Goal: Information Seeking & Learning: Learn about a topic

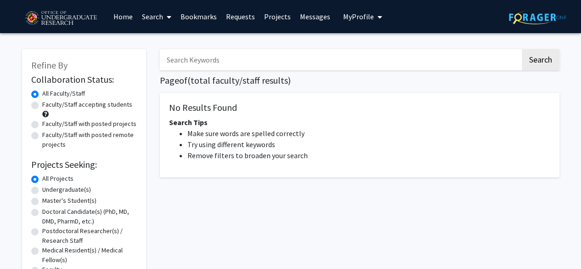
click at [68, 107] on label "Faculty/Staff accepting students" at bounding box center [87, 105] width 90 height 10
click at [48, 106] on input "Faculty/Staff accepting students" at bounding box center [45, 103] width 6 height 6
radio input "true"
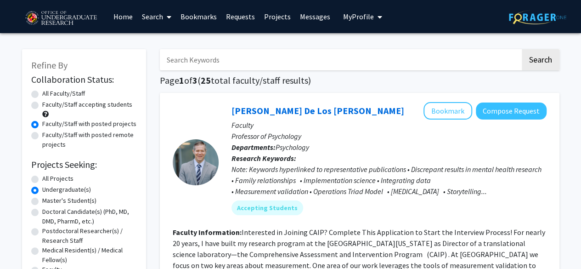
click at [84, 102] on label "Faculty/Staff accepting students" at bounding box center [87, 105] width 90 height 10
click at [48, 102] on input "Faculty/Staff accepting students" at bounding box center [45, 103] width 6 height 6
radio input "true"
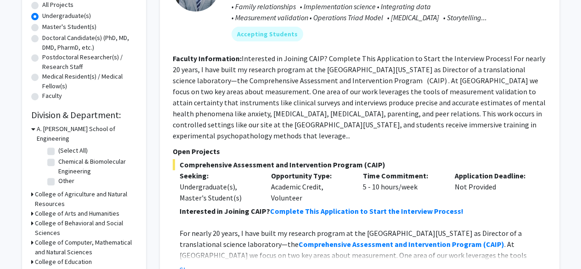
scroll to position [238, 0]
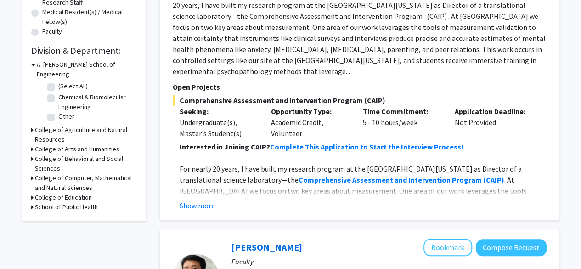
click at [72, 173] on h3 "College of Computer, Mathematical and Natural Sciences" at bounding box center [86, 182] width 102 height 19
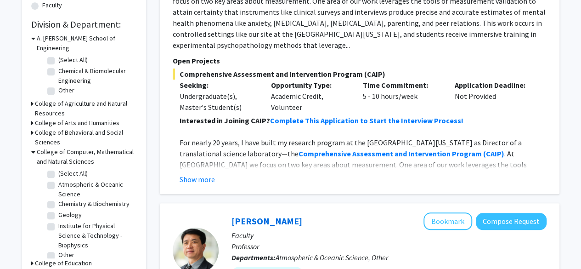
scroll to position [13, 0]
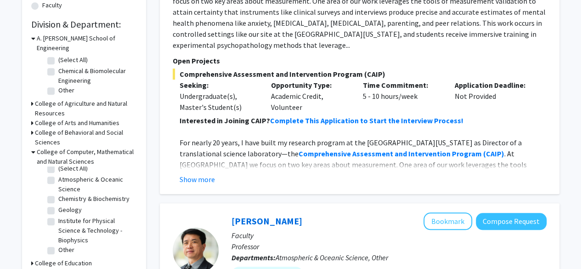
click at [58, 216] on label "Institute for Physical Science & Technology - Biophysics" at bounding box center [96, 230] width 76 height 29
click at [58, 216] on input "Institute for Physical Science & Technology - Biophysics" at bounding box center [61, 219] width 6 height 6
checkbox input "true"
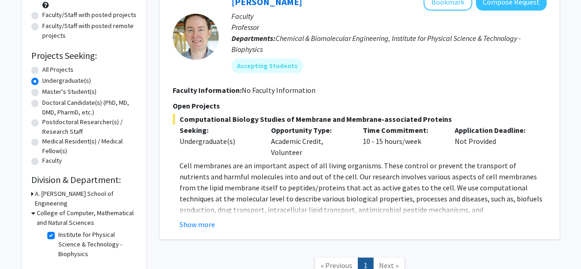
scroll to position [110, 0]
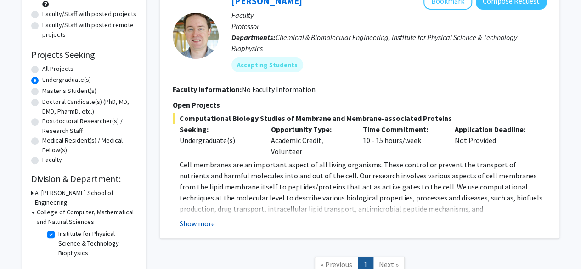
click at [194, 224] on button "Show more" at bounding box center [197, 223] width 35 height 11
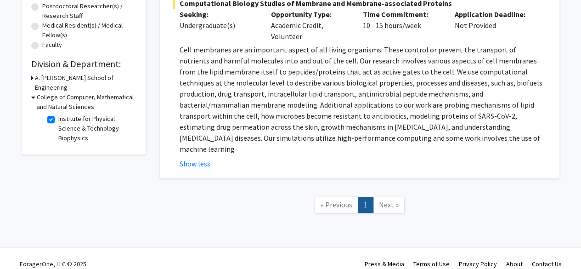
scroll to position [0, 0]
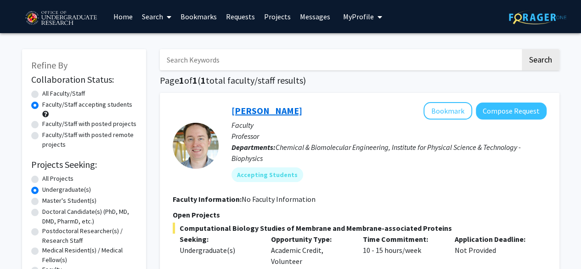
click at [247, 114] on link "Jeffery Klauda" at bounding box center [267, 110] width 71 height 11
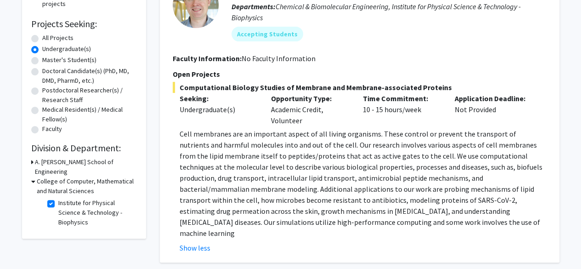
scroll to position [141, 0]
click at [37, 176] on h3 "College of Computer, Mathematical and Natural Sciences" at bounding box center [87, 185] width 100 height 19
click at [39, 159] on h3 "A. James Clark School of Engineering" at bounding box center [86, 166] width 102 height 19
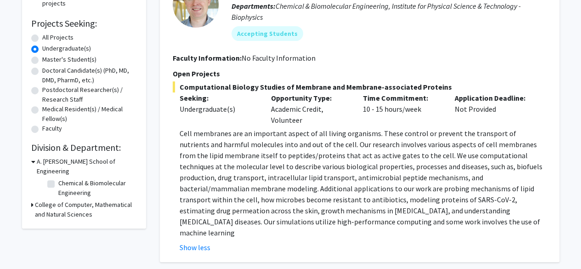
click at [33, 200] on div "College of Computer, Mathematical and Natural Sciences" at bounding box center [84, 209] width 106 height 19
click at [33, 200] on icon at bounding box center [32, 205] width 2 height 10
click at [58, 222] on label "Institute for Physical Science & Technology - Biophysics" at bounding box center [96, 236] width 76 height 29
click at [58, 222] on input "Institute for Physical Science & Technology - Biophysics" at bounding box center [61, 225] width 6 height 6
checkbox input "false"
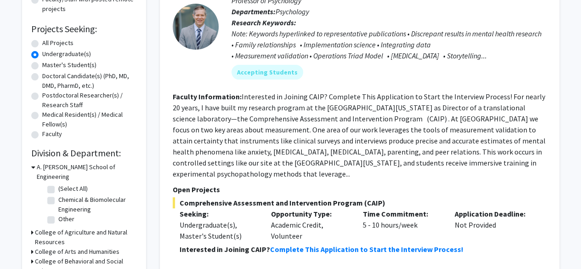
scroll to position [133, 0]
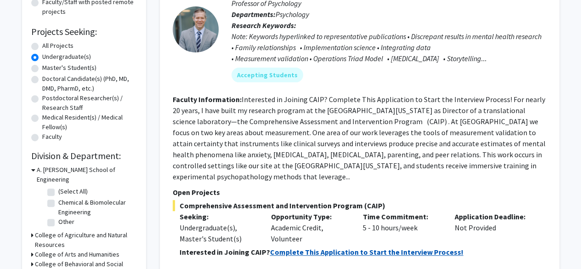
click at [289, 247] on strong "Complete This Application to Start the Interview Process!" at bounding box center [367, 251] width 194 height 9
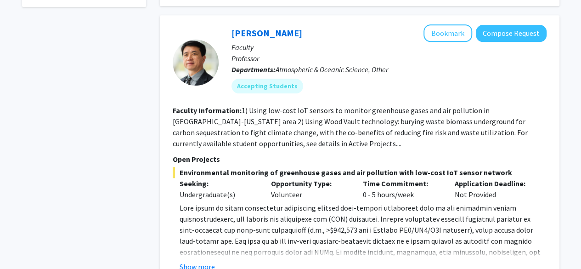
scroll to position [453, 0]
click at [197, 261] on button "Show more" at bounding box center [197, 266] width 35 height 11
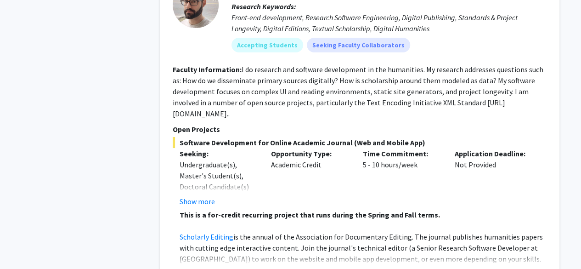
scroll to position [1708, 0]
click at [210, 232] on link "Scholarly Editing" at bounding box center [207, 236] width 54 height 9
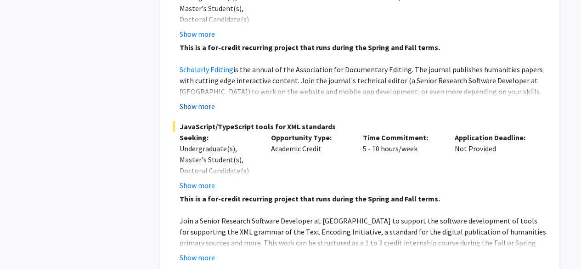
scroll to position [1887, 0]
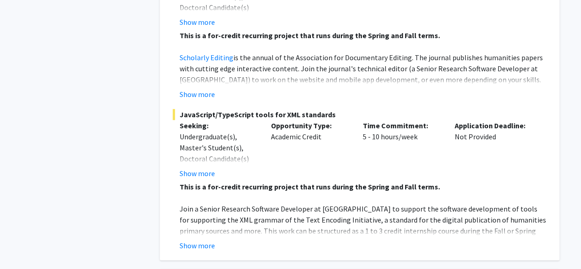
click at [199, 204] on p "Join a Senior Research Software Developer at MITH to support the software devel…" at bounding box center [363, 225] width 367 height 44
click at [198, 214] on p "Join a Senior Research Software Developer at MITH to support the software devel…" at bounding box center [363, 225] width 367 height 44
click at [198, 217] on fg-read-more "This is a for-credit recurring project that runs during the Spring and Fall ter…" at bounding box center [360, 216] width 374 height 70
click at [198, 240] on button "Show more" at bounding box center [197, 245] width 35 height 11
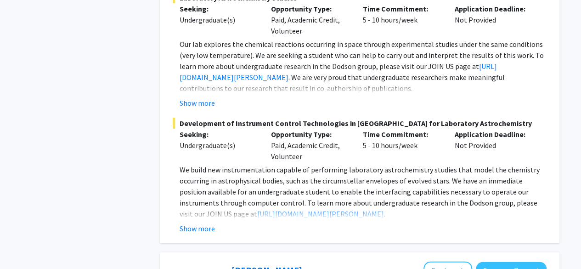
scroll to position [2937, 0]
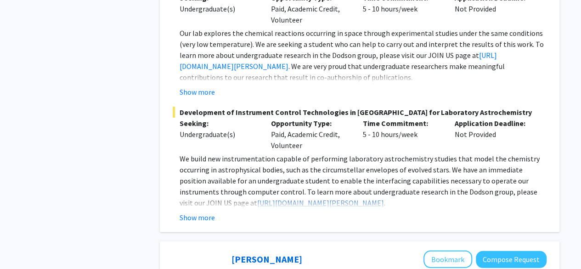
click at [257, 198] on link "https://blog.umd.edu/dodson/join-us/" at bounding box center [320, 202] width 127 height 9
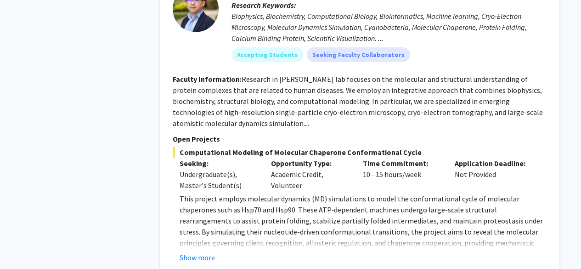
scroll to position [3280, 0]
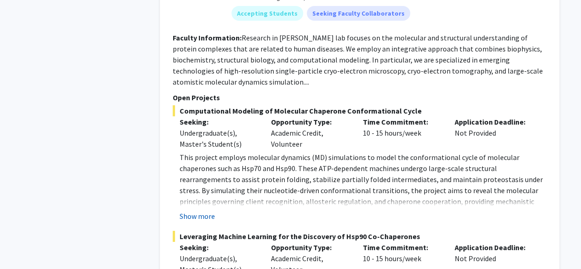
click at [200, 211] on button "Show more" at bounding box center [197, 216] width 35 height 11
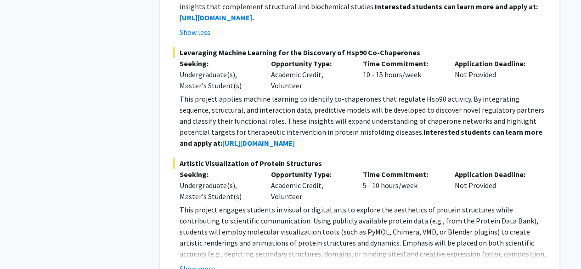
scroll to position [3486, 0]
click at [207, 262] on button "Show more" at bounding box center [197, 267] width 35 height 11
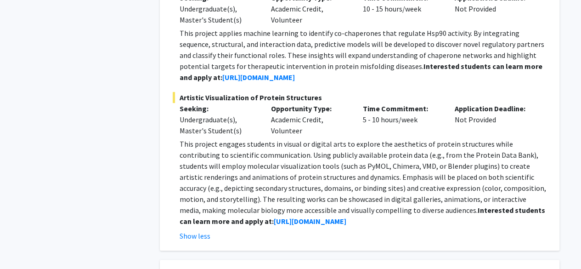
scroll to position [3553, 0]
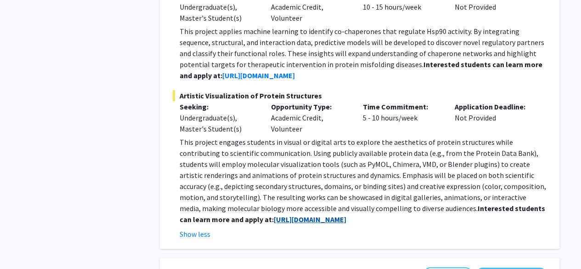
click at [274, 215] on strong "[URL][DOMAIN_NAME]" at bounding box center [310, 219] width 73 height 9
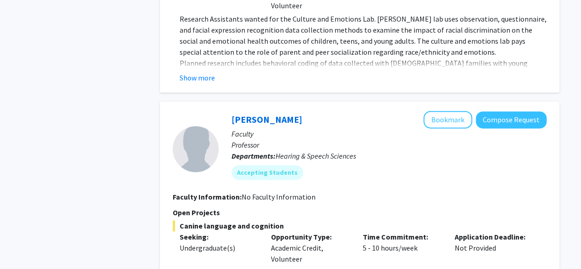
click at [274, 231] on div "Opportunity Type: Academic Credit, Volunteer" at bounding box center [310, 247] width 92 height 33
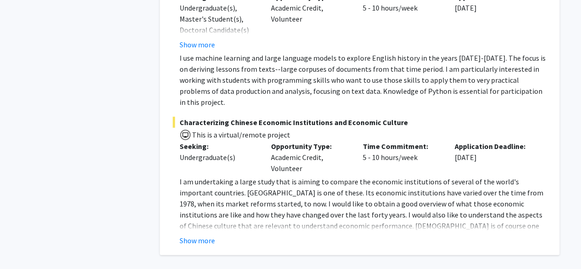
scroll to position [4697, 0]
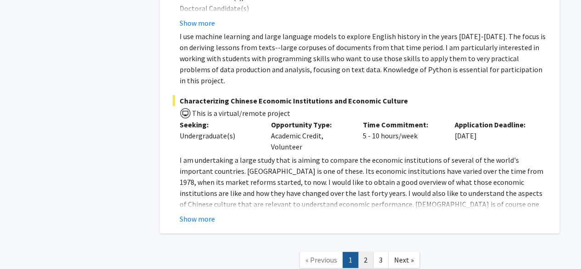
click at [371, 252] on link "2" at bounding box center [366, 260] width 16 height 16
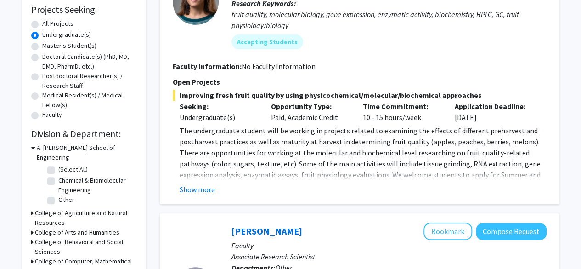
scroll to position [155, 0]
click at [194, 187] on button "Show more" at bounding box center [197, 188] width 35 height 11
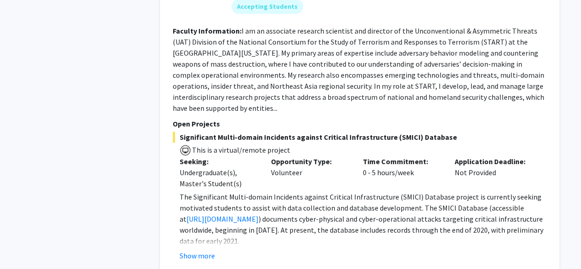
scroll to position [608, 0]
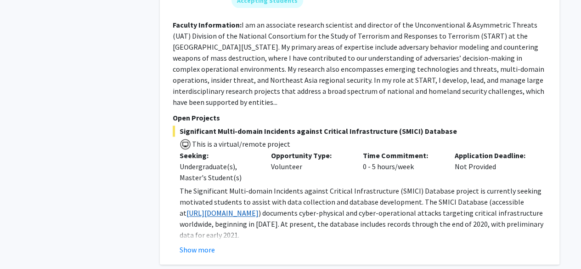
click at [233, 208] on link "https://smici.umd.edu/" at bounding box center [223, 212] width 72 height 9
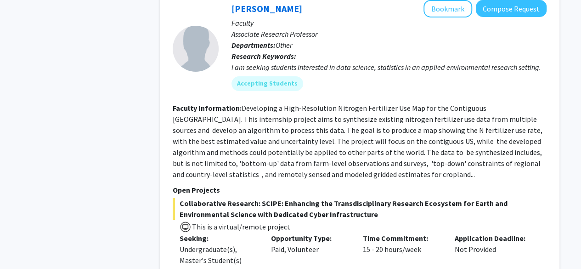
scroll to position [1564, 0]
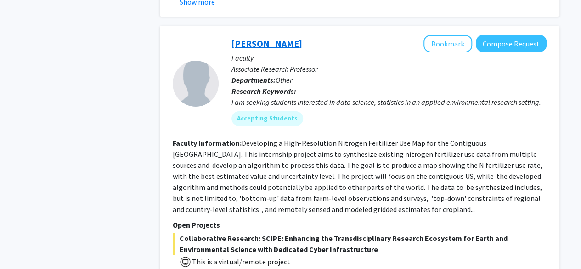
click at [250, 38] on link "Dong Liang" at bounding box center [267, 43] width 71 height 11
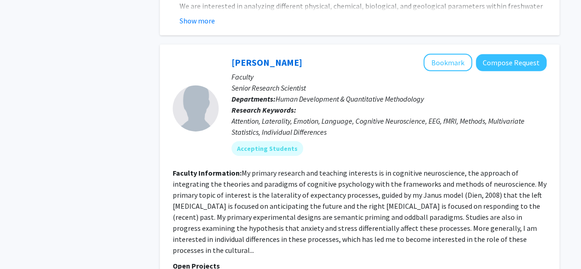
scroll to position [3358, 0]
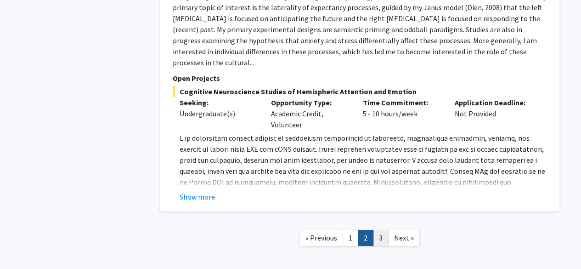
click at [376, 230] on link "3" at bounding box center [381, 238] width 16 height 16
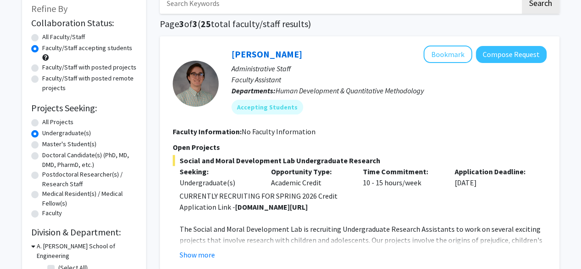
scroll to position [68, 0]
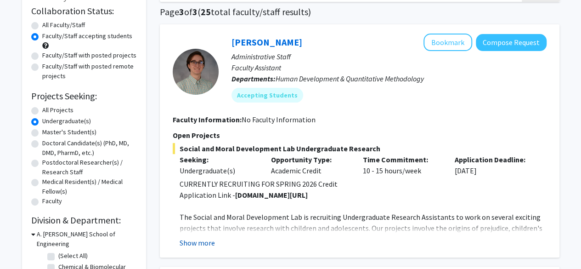
click at [212, 239] on button "Show more" at bounding box center [197, 242] width 35 height 11
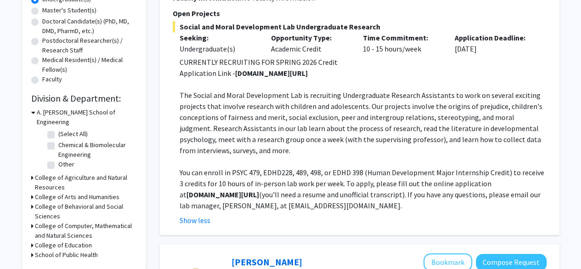
scroll to position [191, 0]
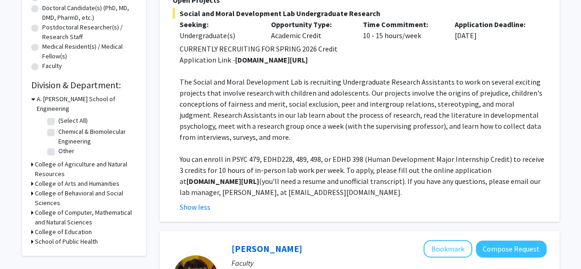
click at [79, 208] on h3 "College of Computer, Mathematical and Natural Sciences" at bounding box center [86, 217] width 102 height 19
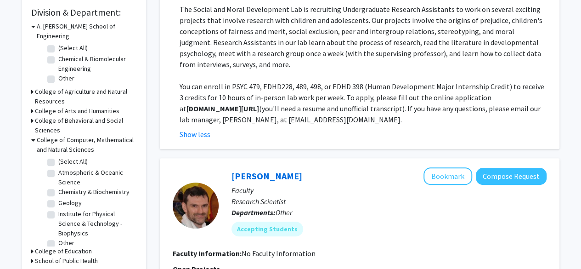
scroll to position [13, 0]
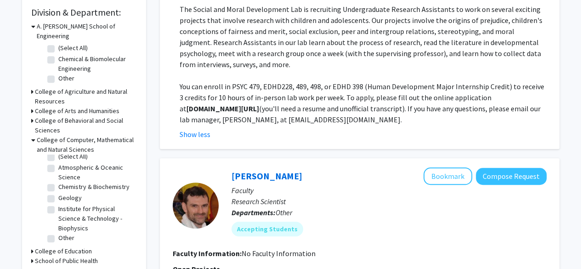
click at [62, 233] on label "Other" at bounding box center [66, 238] width 16 height 10
click at [62, 233] on input "Other" at bounding box center [61, 236] width 6 height 6
checkbox input "true"
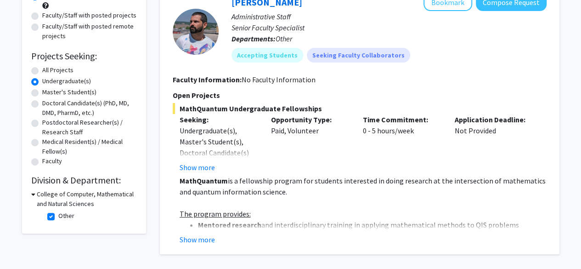
scroll to position [112, 0]
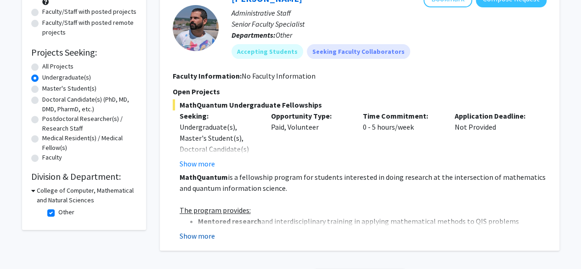
click at [198, 236] on button "Show more" at bounding box center [197, 235] width 35 height 11
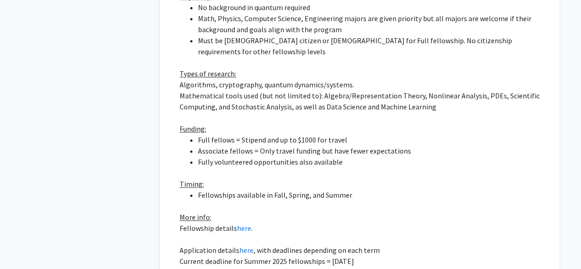
scroll to position [426, 0]
click at [241, 245] on link "here" at bounding box center [246, 249] width 14 height 9
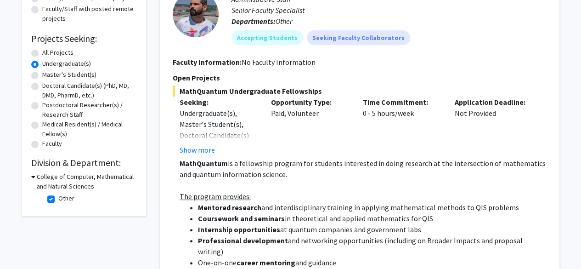
scroll to position [127, 0]
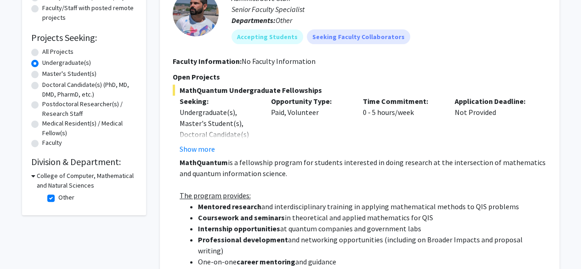
click at [59, 196] on label "Other" at bounding box center [66, 198] width 16 height 10
click at [59, 196] on input "Other" at bounding box center [61, 196] width 6 height 6
checkbox input "false"
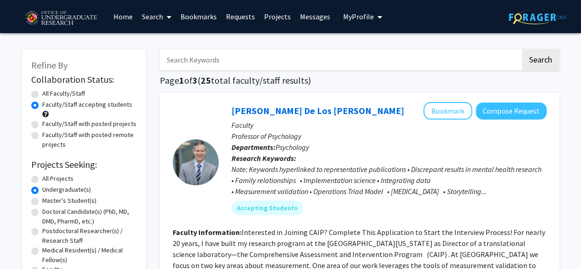
click at [42, 93] on label "All Faculty/Staff" at bounding box center [63, 94] width 43 height 10
click at [42, 93] on input "All Faculty/Staff" at bounding box center [45, 92] width 6 height 6
radio input "true"
click at [157, 15] on link "Search" at bounding box center [156, 16] width 39 height 32
click at [154, 61] on span "Students" at bounding box center [165, 60] width 56 height 18
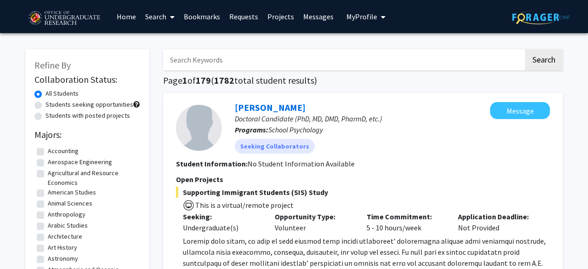
click at [112, 108] on label "Students seeking opportunities" at bounding box center [90, 105] width 88 height 10
click at [51, 106] on input "Students seeking opportunities" at bounding box center [49, 103] width 6 height 6
radio input "true"
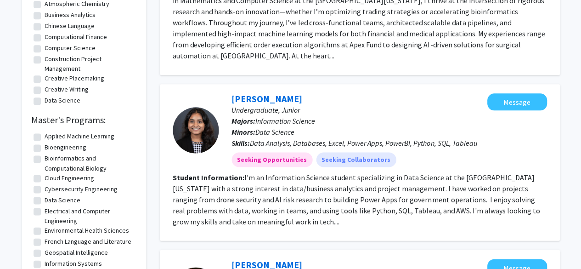
scroll to position [472, 0]
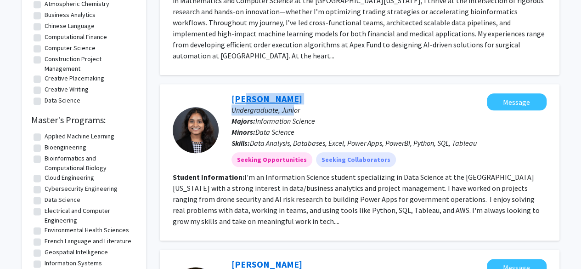
drag, startPoint x: 295, startPoint y: 88, endPoint x: 243, endPoint y: 91, distance: 52.0
click at [243, 93] on div "Kousalya Potti Undergraduate, Junior Majors: Information Science Minors: Data S…" at bounding box center [353, 130] width 268 height 74
click at [222, 93] on div "Kousalya Potti Undergraduate, Junior Majors: Information Science Minors: Data S…" at bounding box center [353, 130] width 268 height 74
drag, startPoint x: 222, startPoint y: 90, endPoint x: 300, endPoint y: 89, distance: 78.1
click at [300, 93] on div "Kousalya Potti Undergraduate, Junior Majors: Information Science Minors: Data S…" at bounding box center [353, 130] width 268 height 74
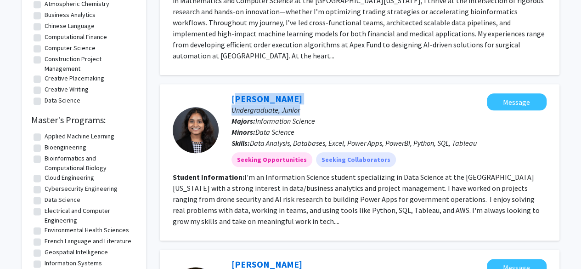
click at [295, 93] on div "Kousalya Potti Undergraduate, Junior Majors: Information Science Minors: Data S…" at bounding box center [353, 130] width 268 height 74
drag, startPoint x: 295, startPoint y: 84, endPoint x: 230, endPoint y: 91, distance: 65.1
click at [230, 93] on div "Kousalya Potti Undergraduate, Junior Majors: Information Science Minors: Data S…" at bounding box center [353, 130] width 268 height 74
copy link "Kousalya Potti"
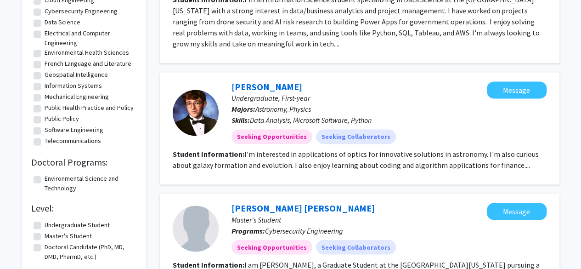
scroll to position [650, 0]
click at [308, 150] on fg-read-more "I'm interested in applications of optics for innovative solutions in astronomy.…" at bounding box center [356, 159] width 366 height 20
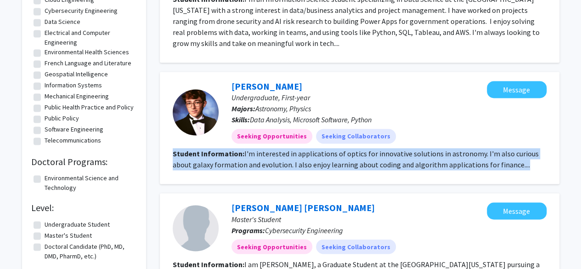
click at [308, 150] on fg-read-more "I'm interested in applications of optics for innovative solutions in astronomy.…" at bounding box center [356, 159] width 366 height 20
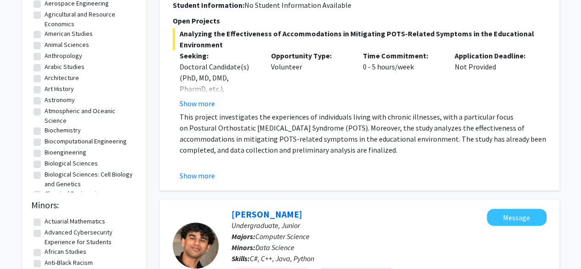
scroll to position [0, 0]
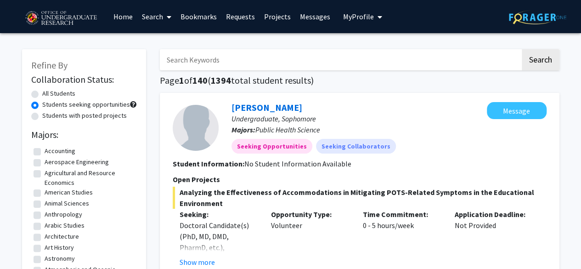
click at [87, 115] on label "Students with posted projects" at bounding box center [84, 116] width 85 height 10
click at [48, 115] on input "Students with posted projects" at bounding box center [45, 114] width 6 height 6
radio input "true"
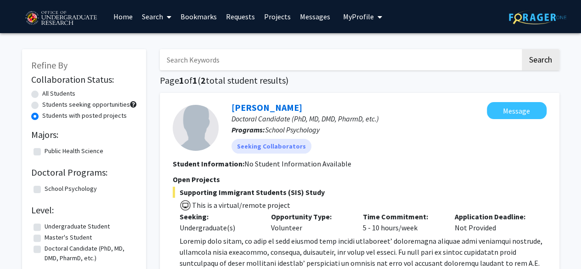
click at [153, 17] on link "Search" at bounding box center [156, 16] width 39 height 32
click at [161, 43] on span "Faculty/Staff" at bounding box center [171, 42] width 68 height 18
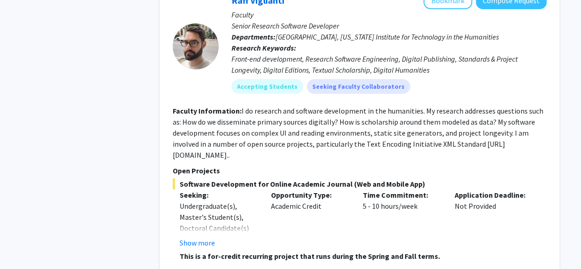
scroll to position [1565, 0]
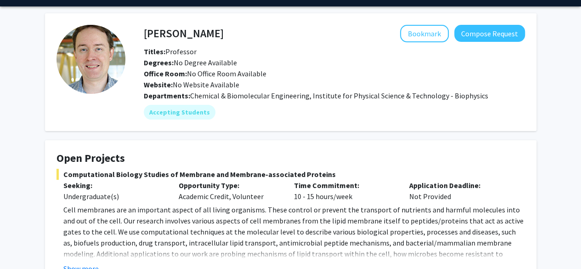
scroll to position [8, 0]
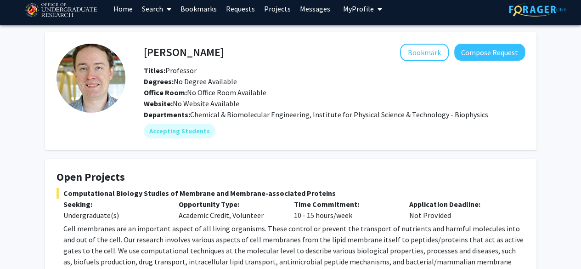
click at [176, 48] on h4 "[PERSON_NAME]" at bounding box center [184, 52] width 80 height 17
copy h4 "[PERSON_NAME]"
click at [176, 48] on h4 "[PERSON_NAME]" at bounding box center [184, 52] width 80 height 17
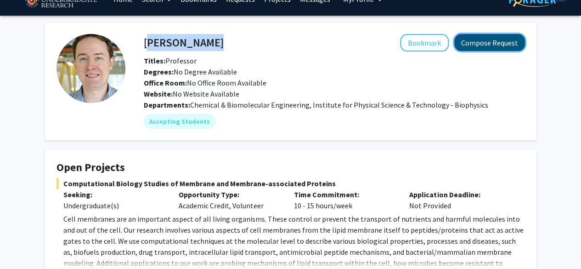
click at [501, 40] on button "Compose Request" at bounding box center [490, 42] width 71 height 17
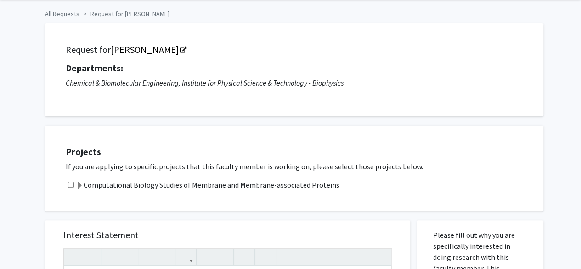
scroll to position [97, 0]
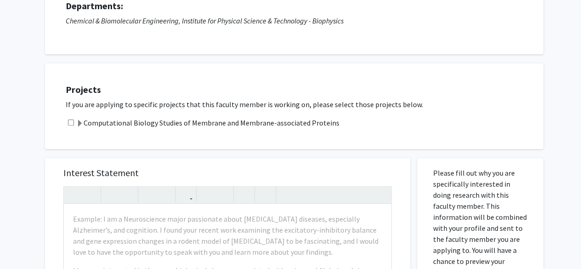
click at [269, 118] on label "Computational Biology Studies of Membrane and Membrane-associated Proteins" at bounding box center [207, 122] width 263 height 11
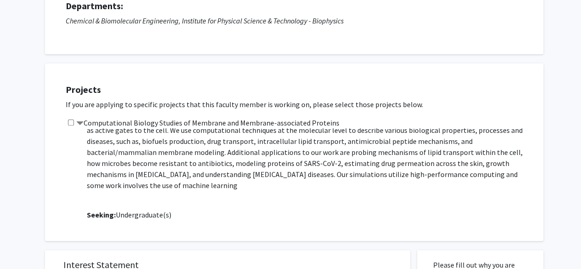
scroll to position [39, 0]
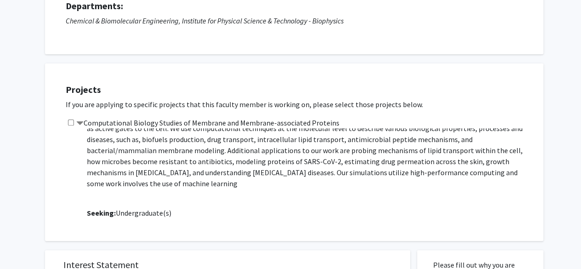
click at [72, 120] on input "checkbox" at bounding box center [71, 123] width 6 height 6
checkbox input "true"
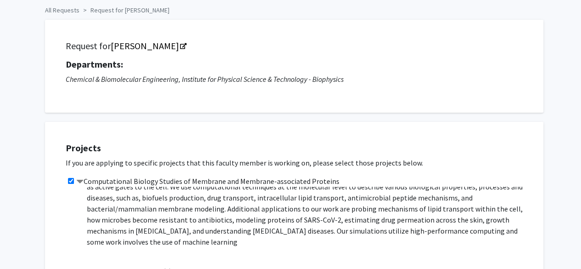
scroll to position [4, 0]
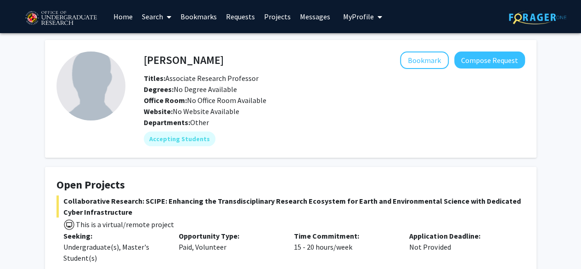
click at [170, 60] on h4 "Dong Liang" at bounding box center [184, 59] width 80 height 17
copy h4 "Dong Liang"
